Goal: Find specific page/section: Find specific page/section

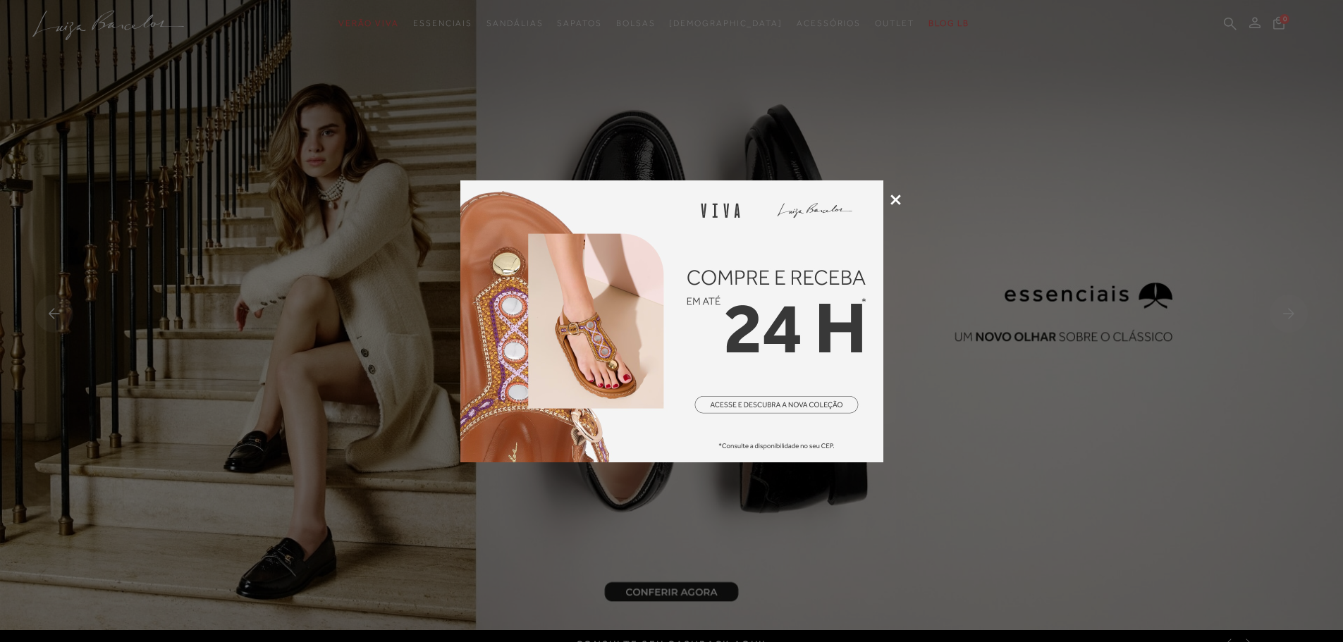
click at [894, 197] on icon at bounding box center [896, 200] width 11 height 11
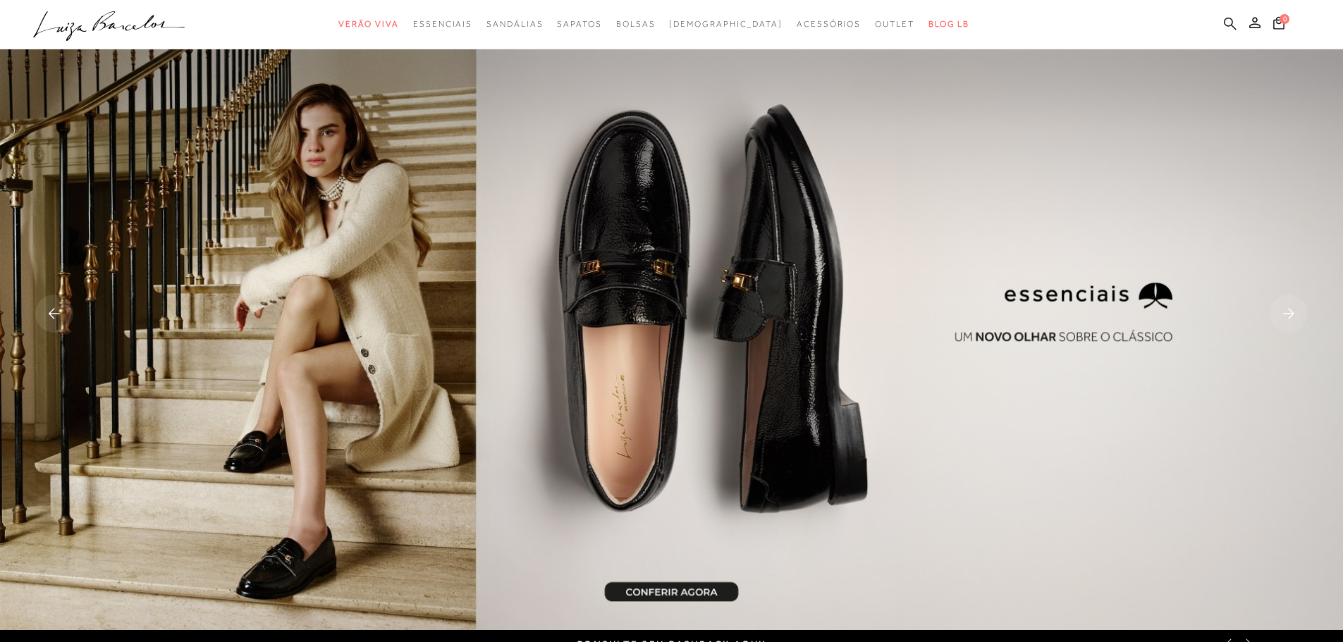
click at [1230, 19] on icon at bounding box center [1230, 23] width 13 height 13
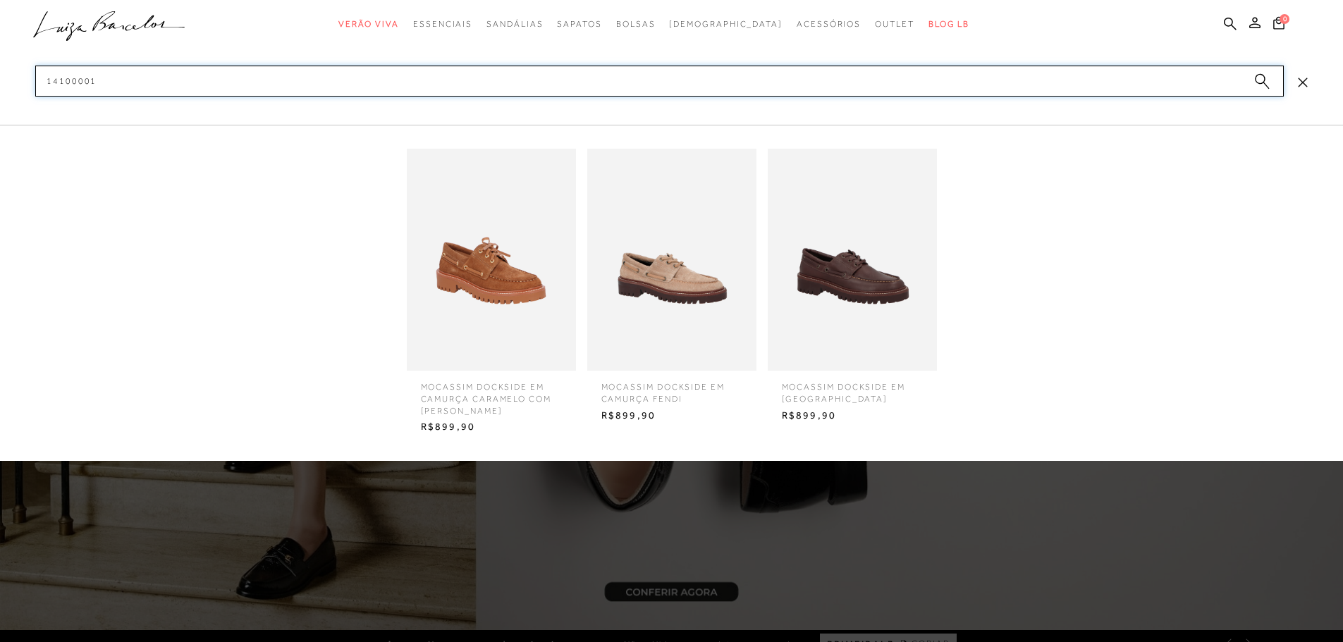
type input "14100001"
click at [645, 265] on img at bounding box center [671, 260] width 169 height 222
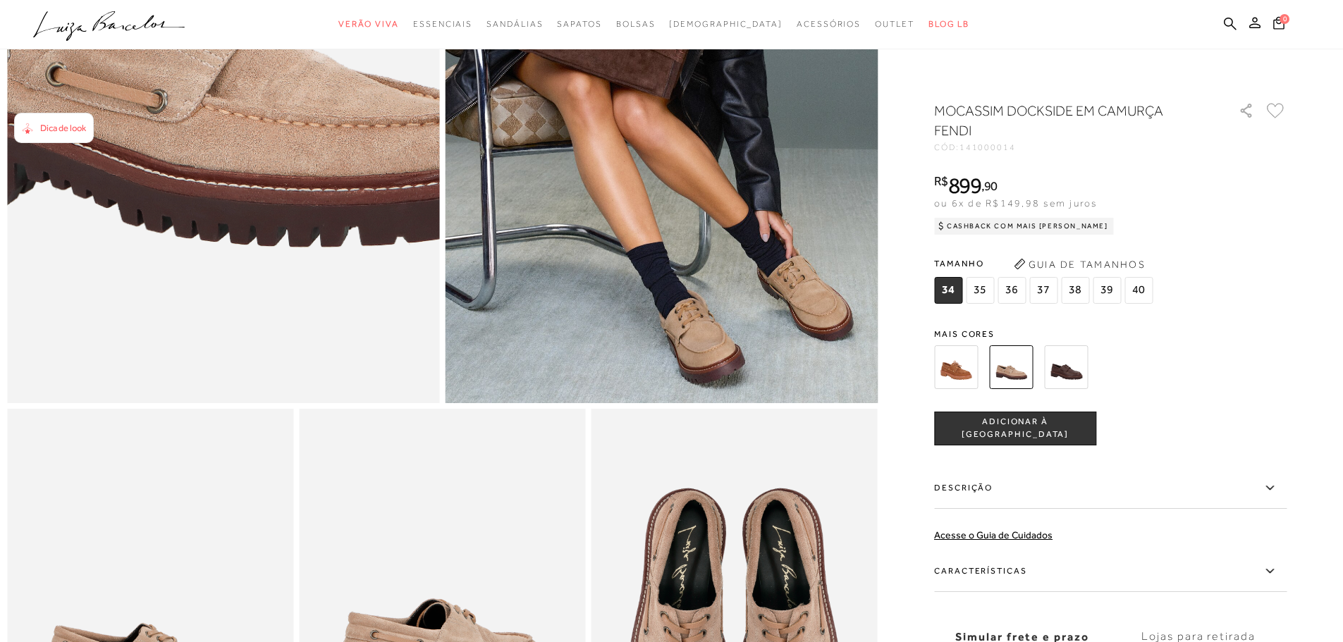
scroll to position [353, 0]
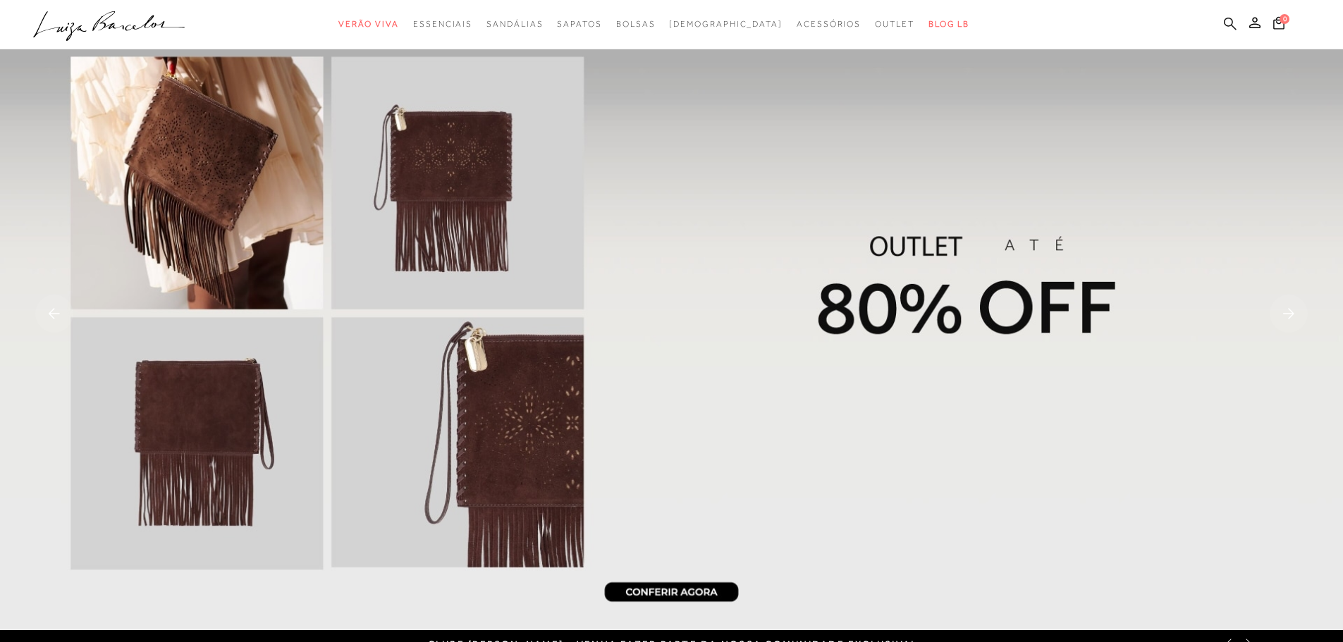
click at [1227, 18] on icon at bounding box center [1230, 23] width 13 height 13
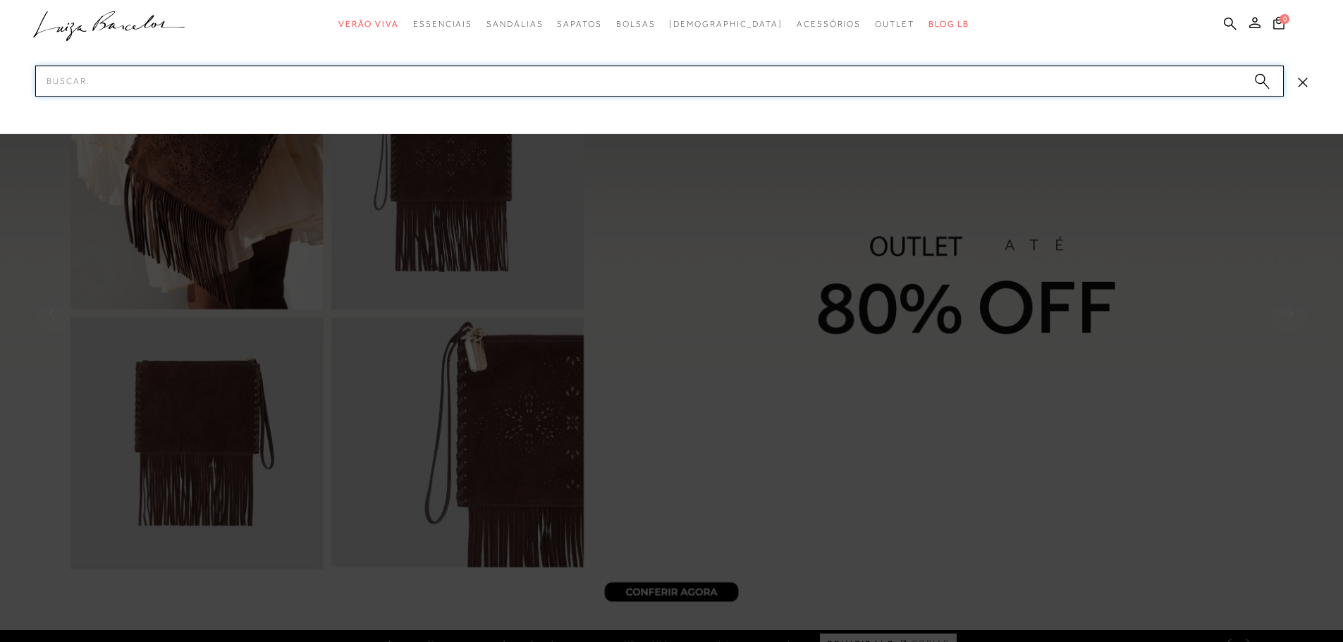
click at [1106, 71] on input "Pesquisar" at bounding box center [659, 81] width 1249 height 31
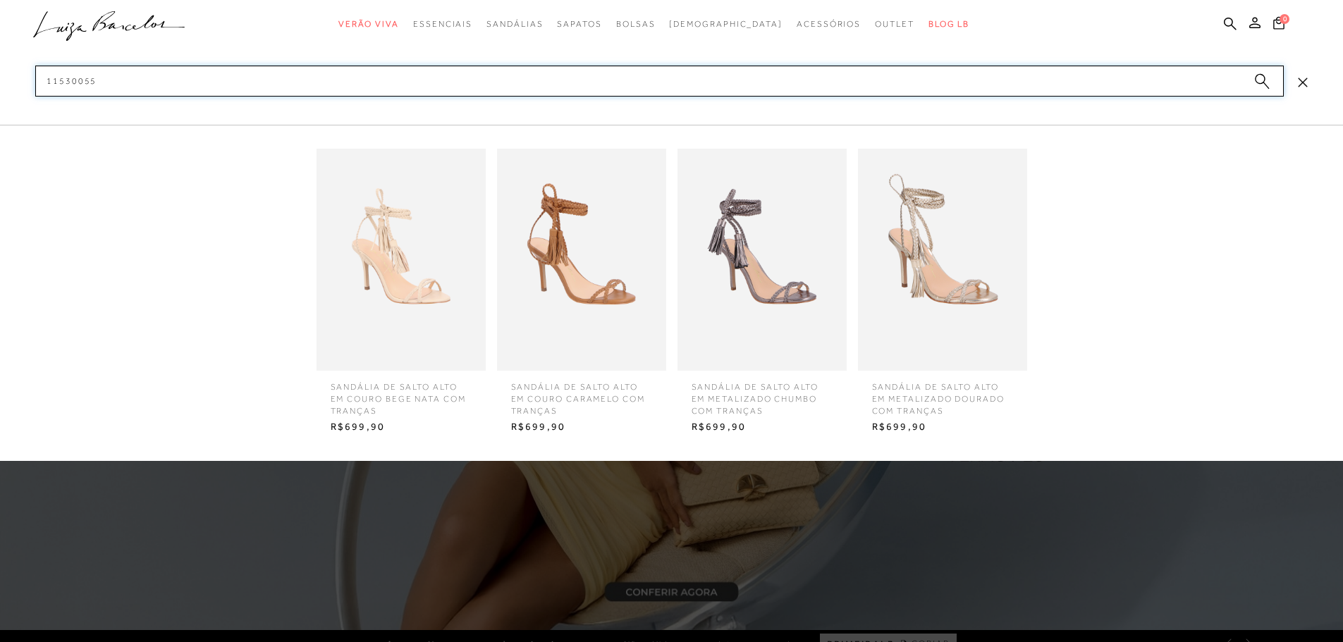
type input "11530055"
click at [958, 274] on img at bounding box center [942, 260] width 169 height 222
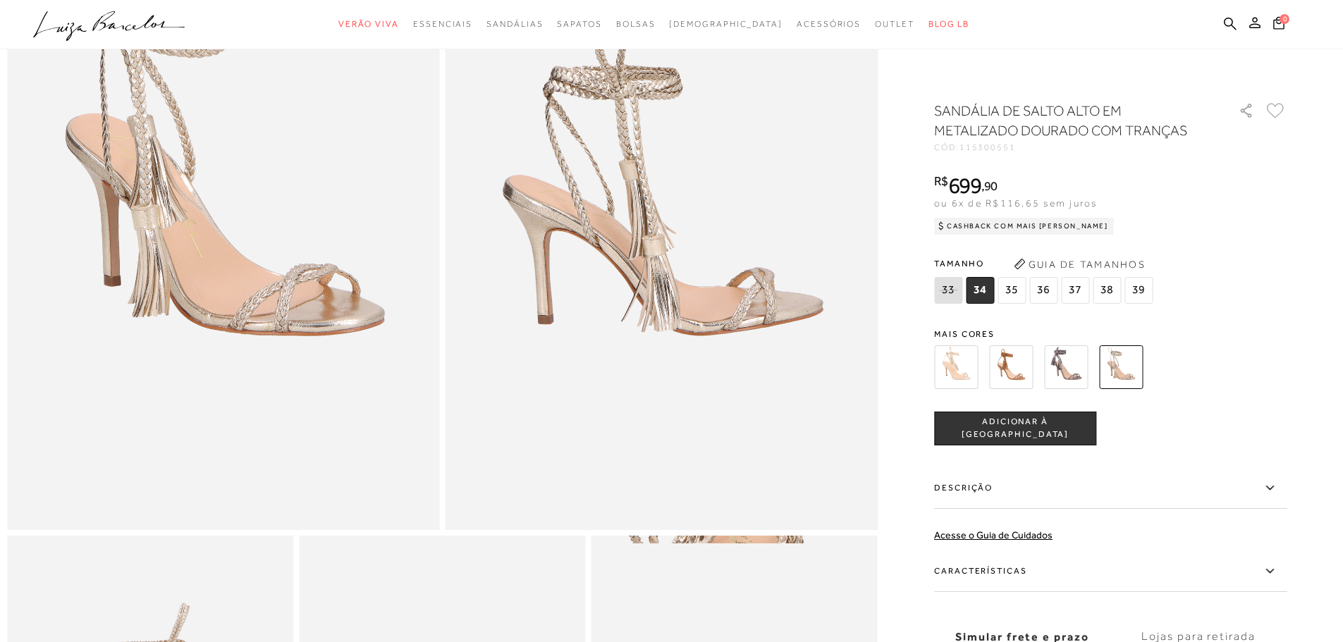
scroll to position [71, 0]
